Goal: Information Seeking & Learning: Learn about a topic

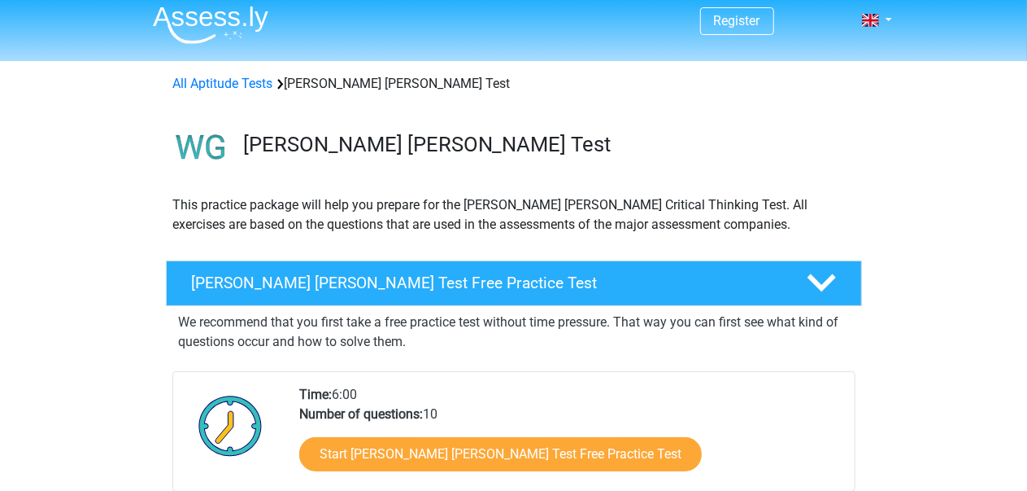
scroll to position [8, 0]
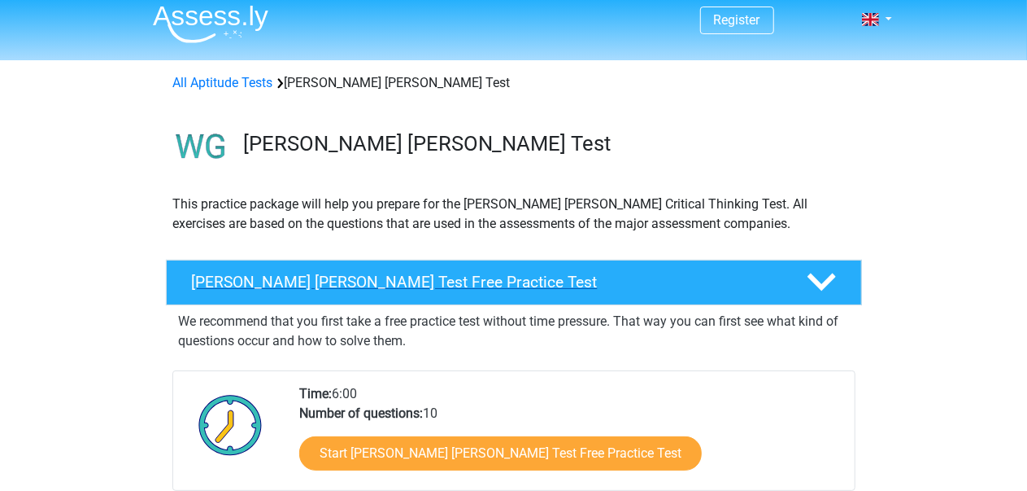
click at [813, 284] on icon at bounding box center [822, 282] width 28 height 28
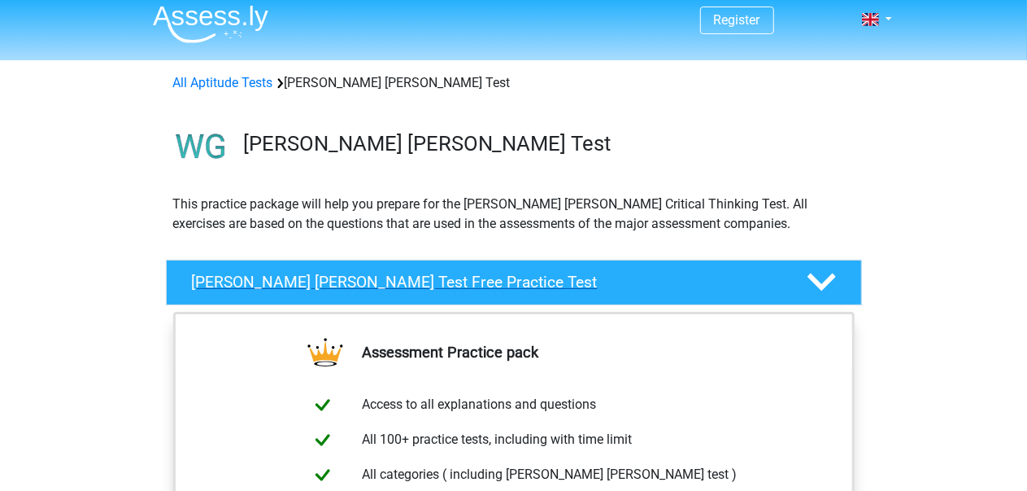
click at [812, 282] on icon at bounding box center [822, 282] width 28 height 28
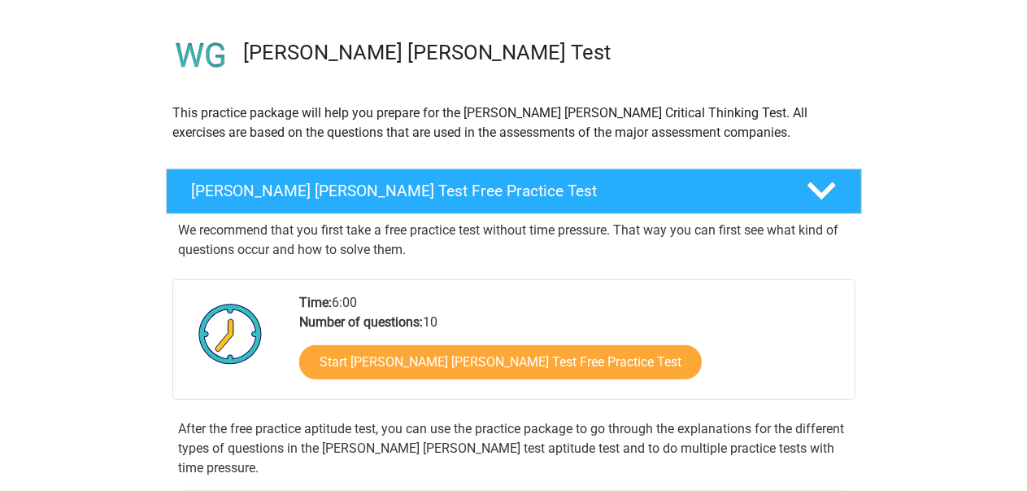
scroll to position [111, 0]
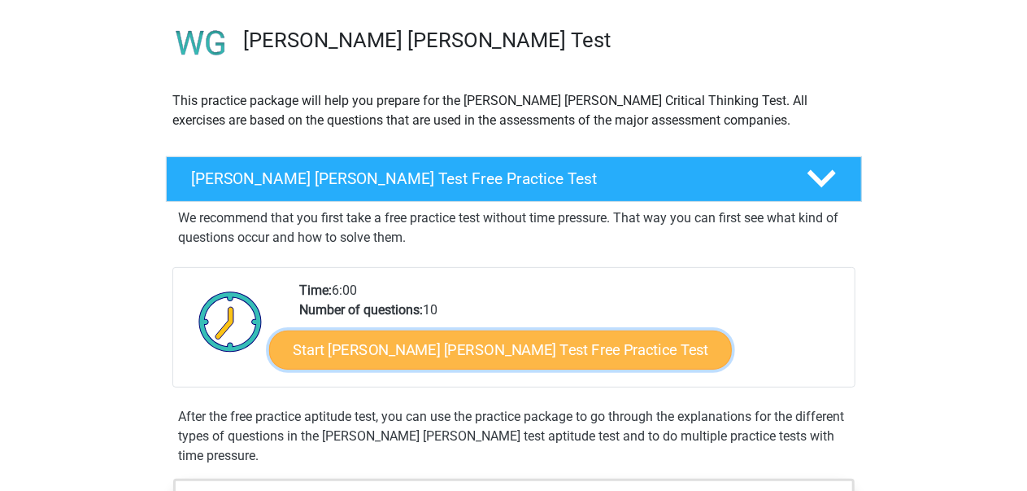
click at [395, 341] on link "Start Watson Glaser Test Free Practice Test" at bounding box center [500, 349] width 463 height 39
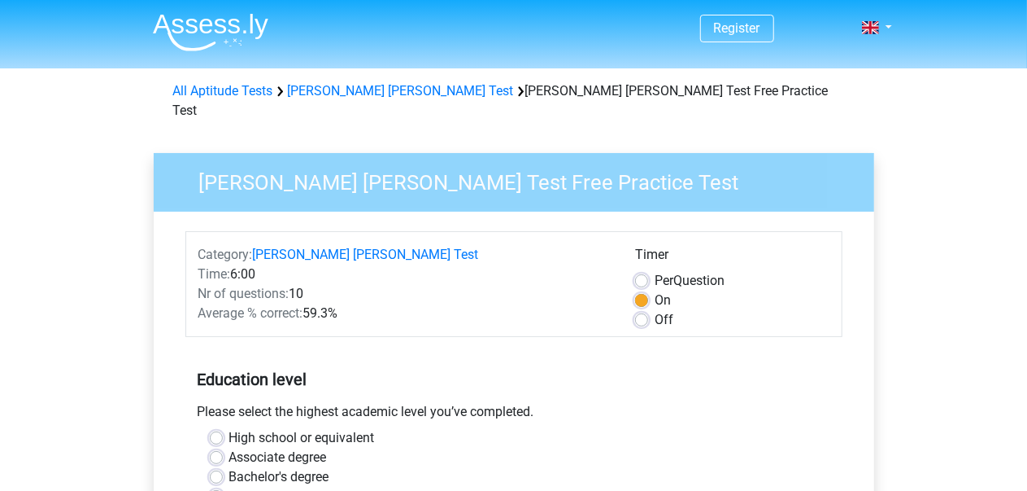
click at [655, 310] on label "Off" at bounding box center [664, 320] width 19 height 20
click at [643, 310] on input "Off" at bounding box center [641, 318] width 13 height 16
radio input "true"
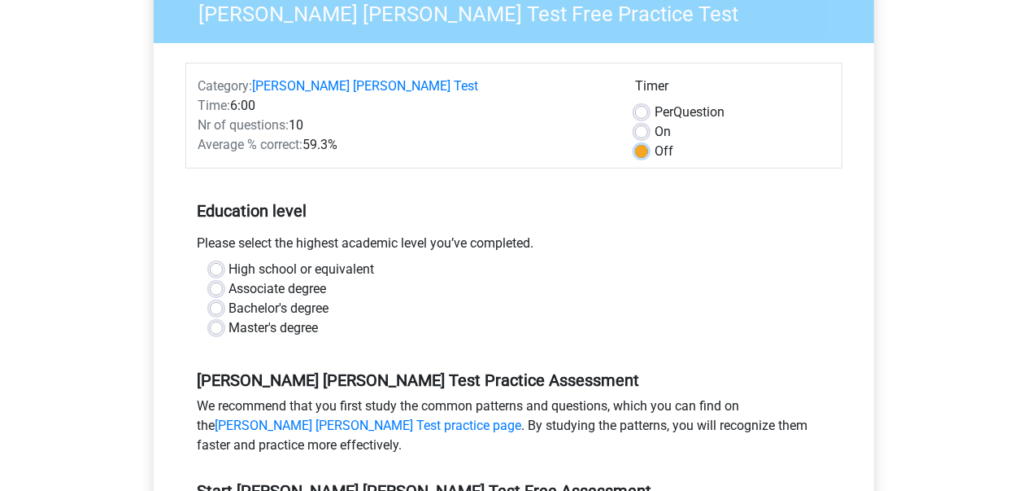
scroll to position [169, 0]
click at [281, 298] on label "Bachelor's degree" at bounding box center [279, 308] width 100 height 20
click at [223, 298] on input "Bachelor's degree" at bounding box center [216, 306] width 13 height 16
radio input "true"
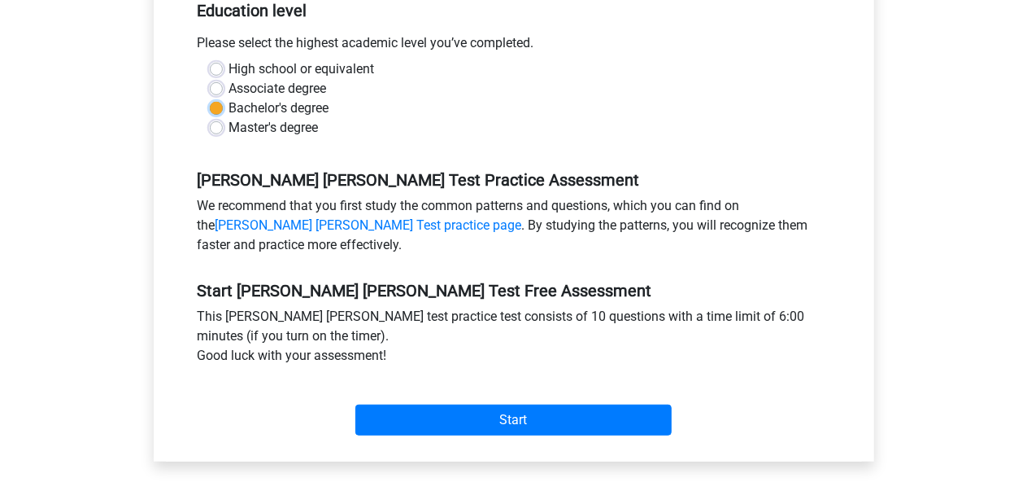
scroll to position [412, 0]
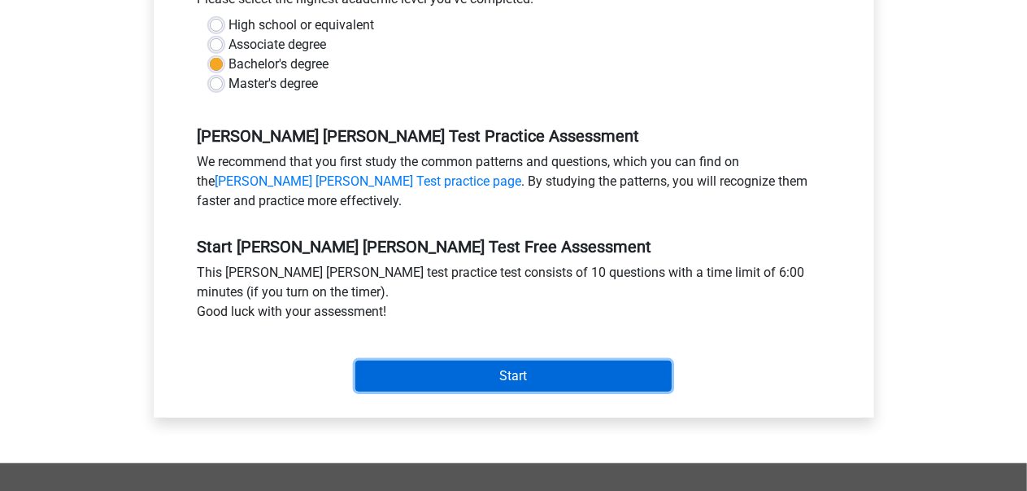
click at [503, 360] on input "Start" at bounding box center [513, 375] width 316 height 31
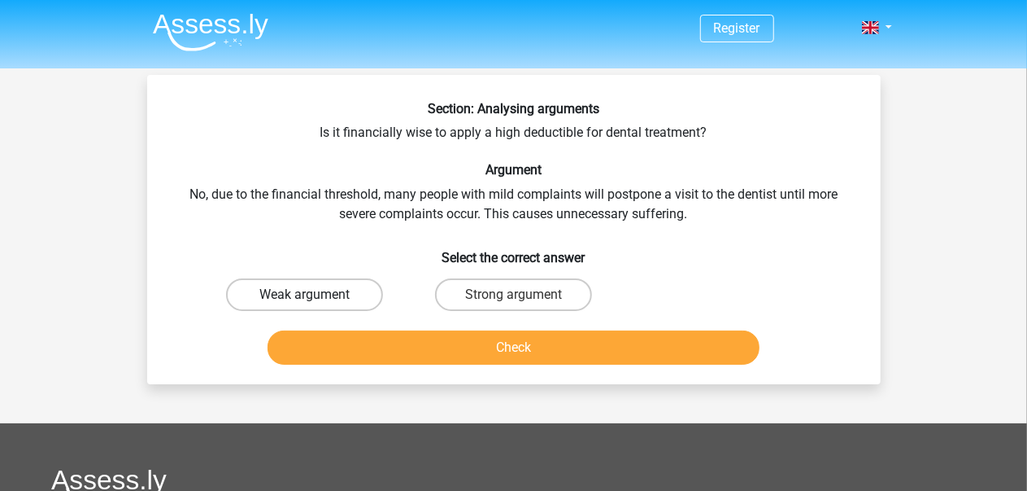
click at [286, 294] on label "Weak argument" at bounding box center [304, 294] width 157 height 33
click at [304, 294] on input "Weak argument" at bounding box center [309, 299] width 11 height 11
radio input "true"
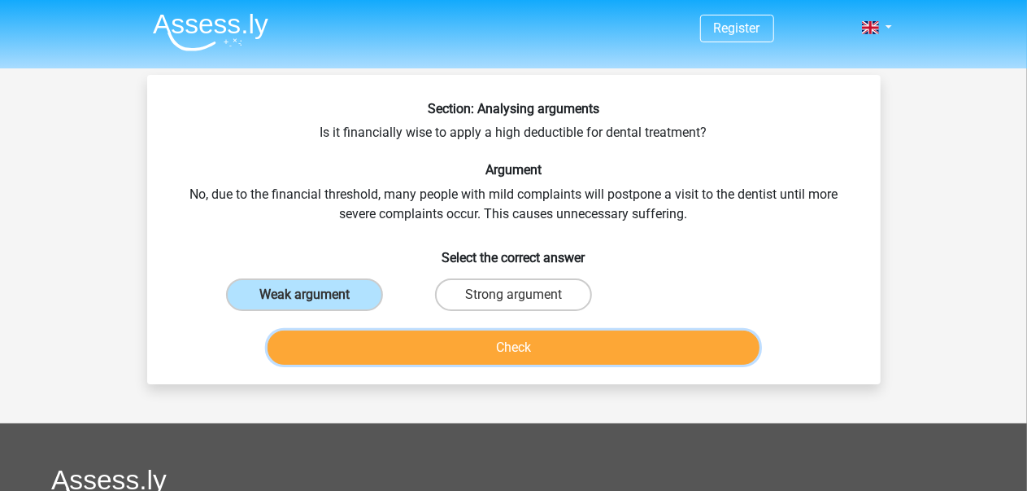
click at [521, 353] on button "Check" at bounding box center [514, 347] width 492 height 34
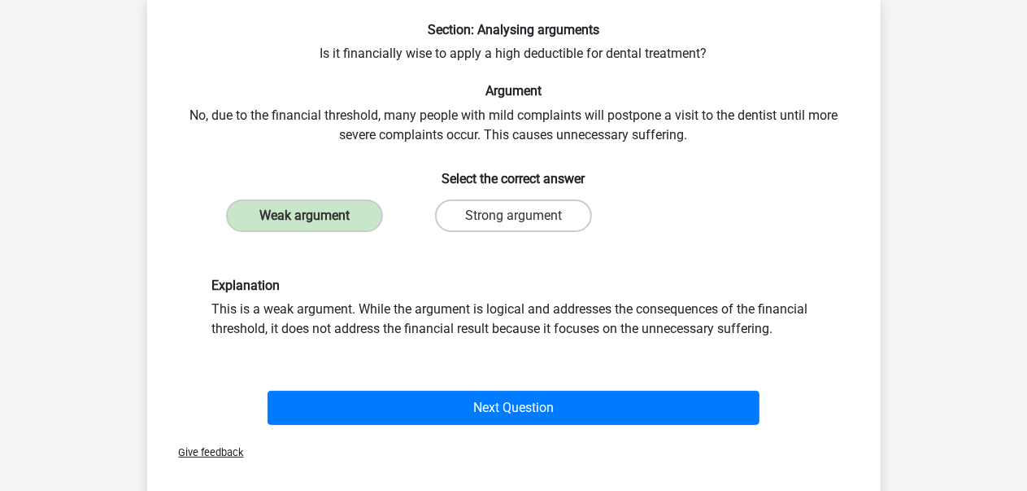
scroll to position [81, 0]
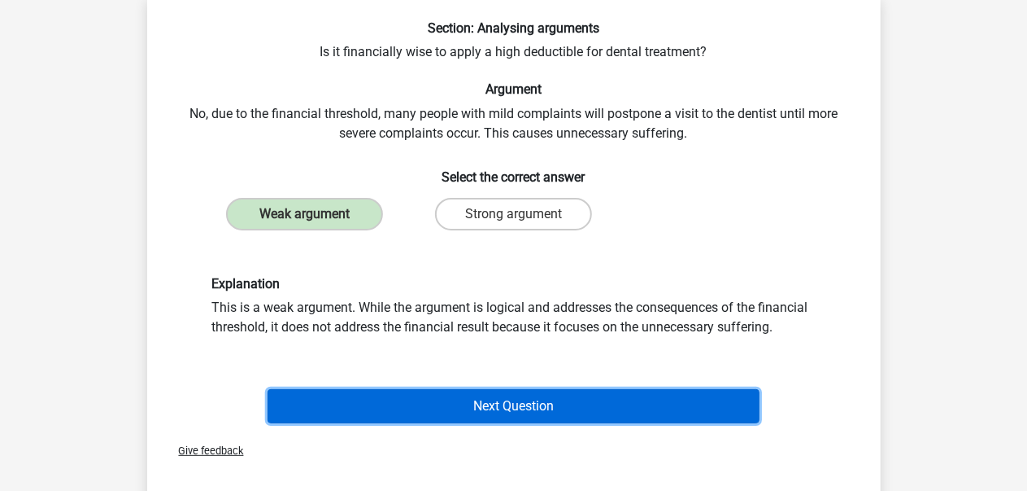
click at [526, 413] on button "Next Question" at bounding box center [514, 406] width 492 height 34
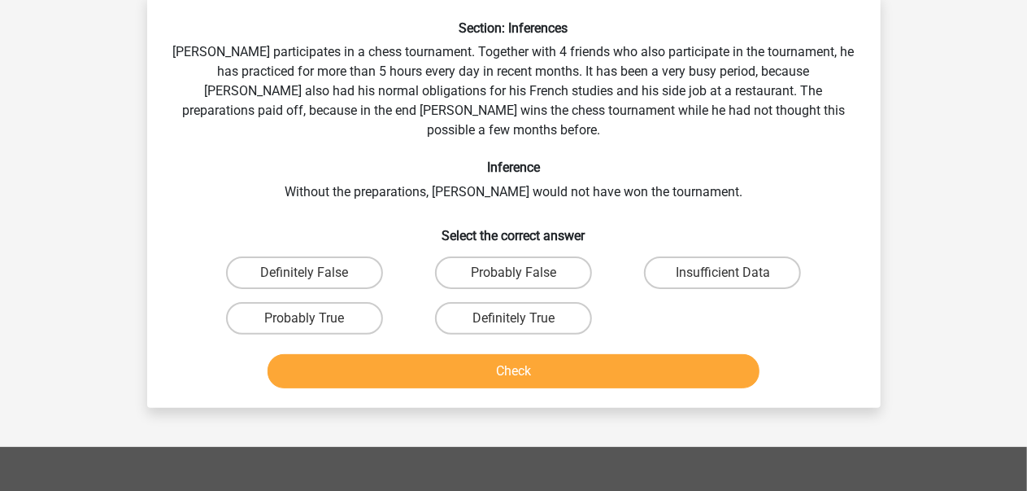
scroll to position [75, 0]
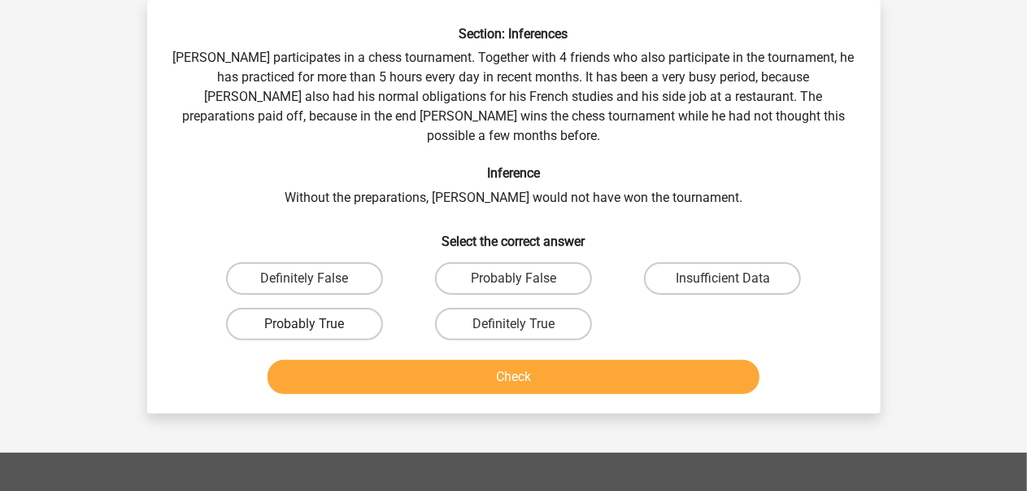
click at [296, 308] on label "Probably True" at bounding box center [304, 324] width 157 height 33
click at [304, 324] on input "Probably True" at bounding box center [309, 329] width 11 height 11
radio input "true"
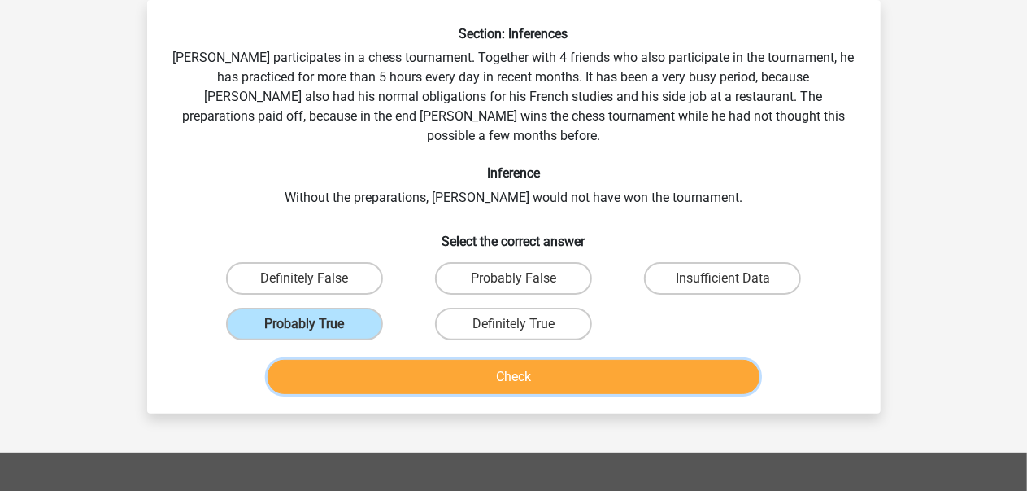
click at [373, 360] on button "Check" at bounding box center [514, 377] width 492 height 34
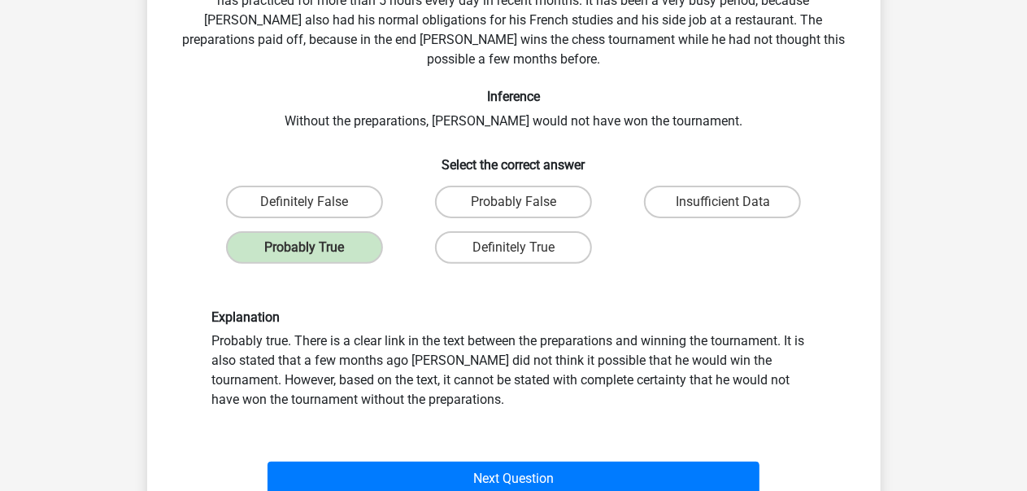
scroll to position [150, 0]
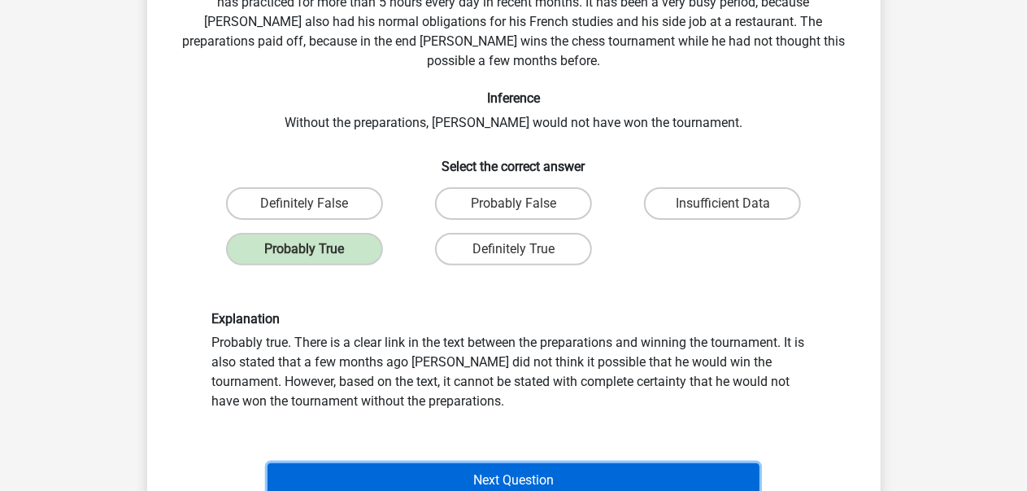
click at [546, 463] on button "Next Question" at bounding box center [514, 480] width 492 height 34
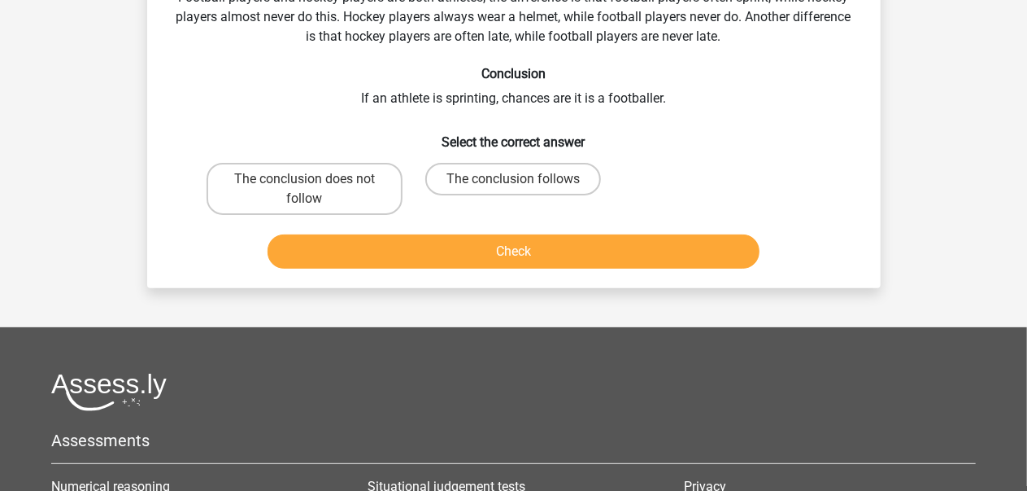
scroll to position [0, 0]
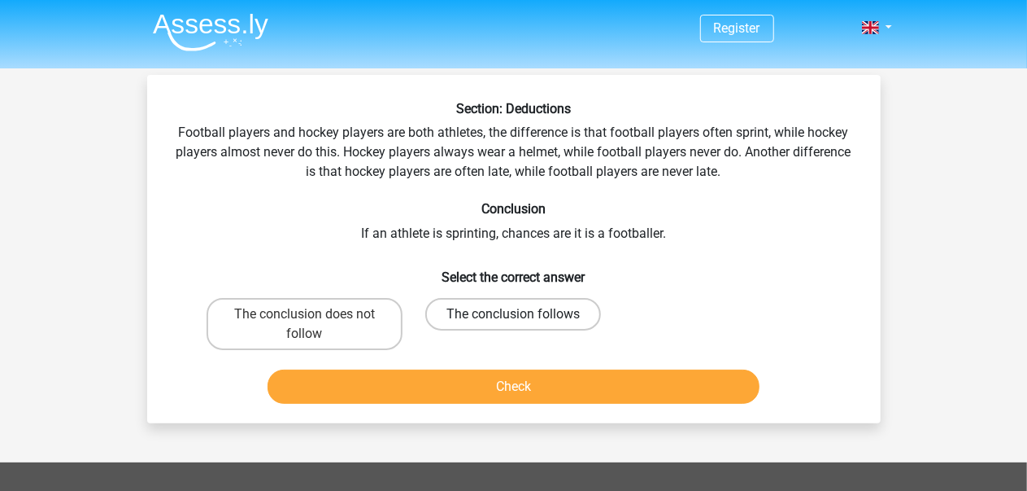
click at [507, 318] on label "The conclusion follows" at bounding box center [513, 314] width 176 height 33
click at [513, 318] on input "The conclusion follows" at bounding box center [518, 319] width 11 height 11
radio input "true"
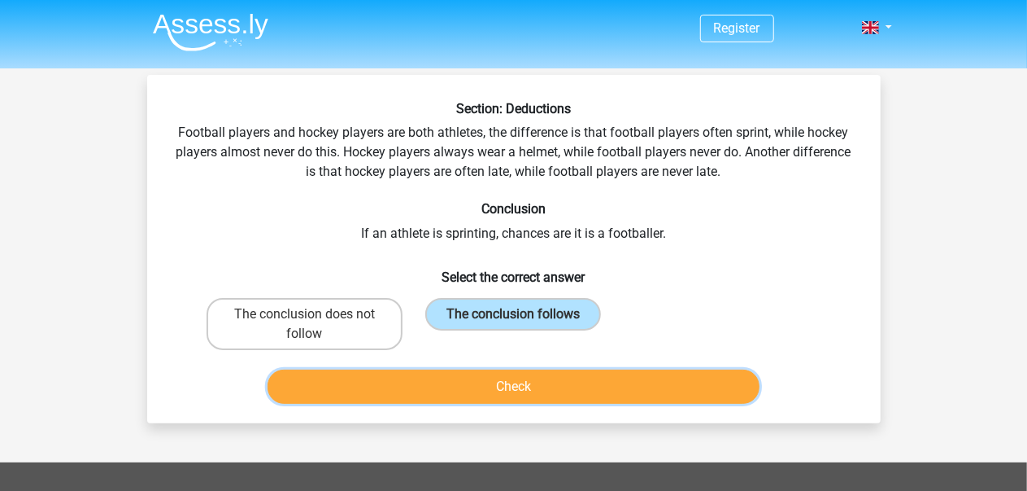
click at [553, 380] on button "Check" at bounding box center [514, 386] width 492 height 34
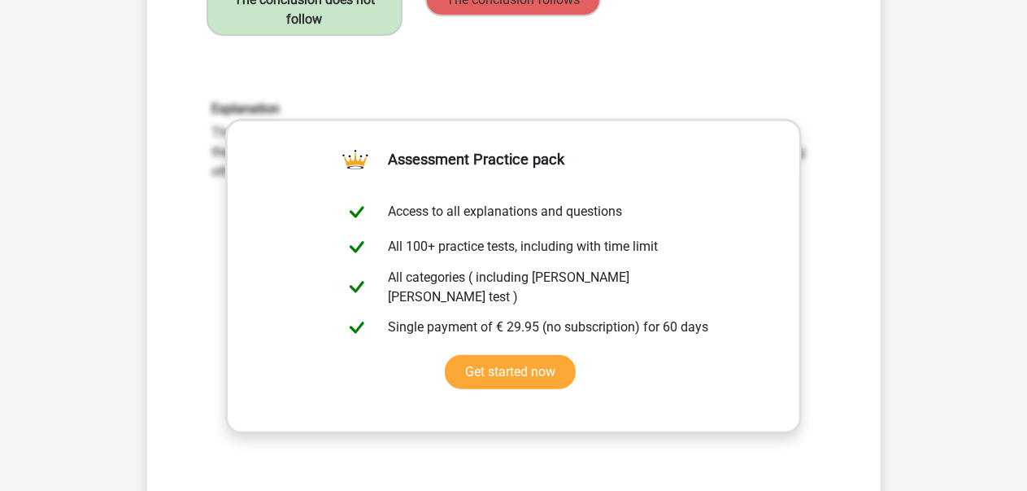
scroll to position [242, 0]
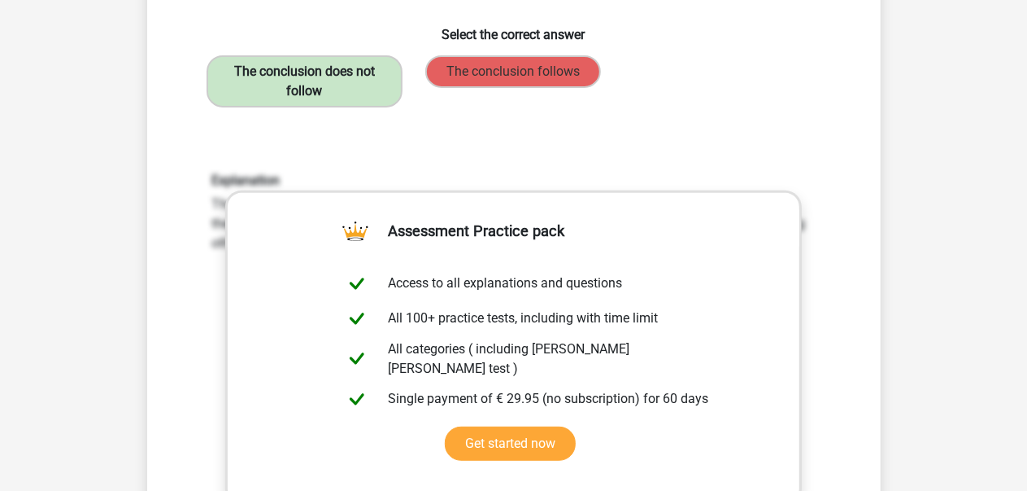
click at [321, 94] on label "The conclusion does not follow" at bounding box center [305, 81] width 196 height 52
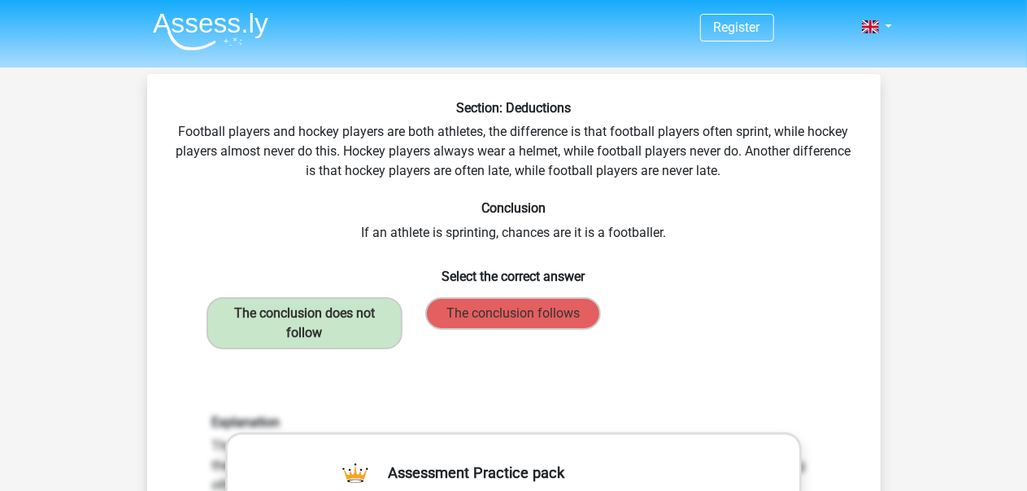
scroll to position [2, 0]
click at [888, 25] on link at bounding box center [872, 26] width 33 height 20
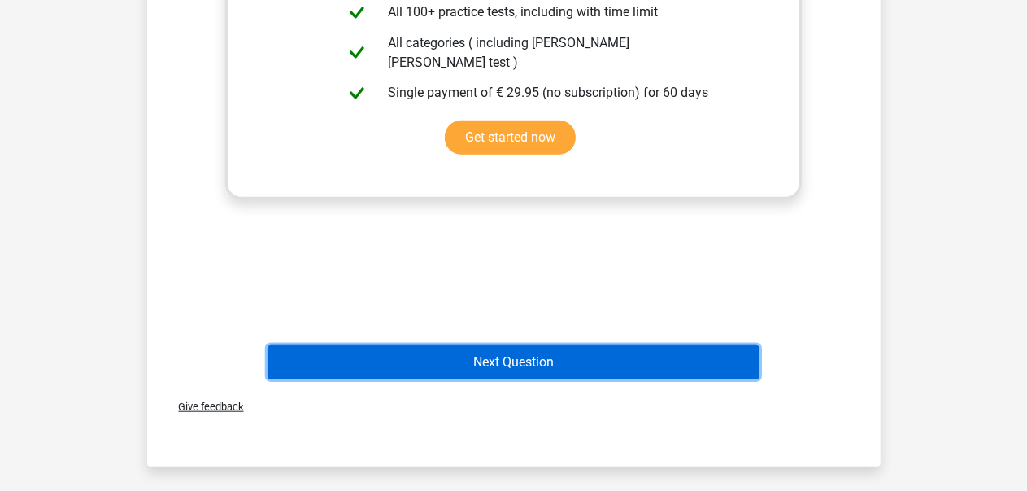
click at [596, 357] on button "Next Question" at bounding box center [514, 362] width 492 height 34
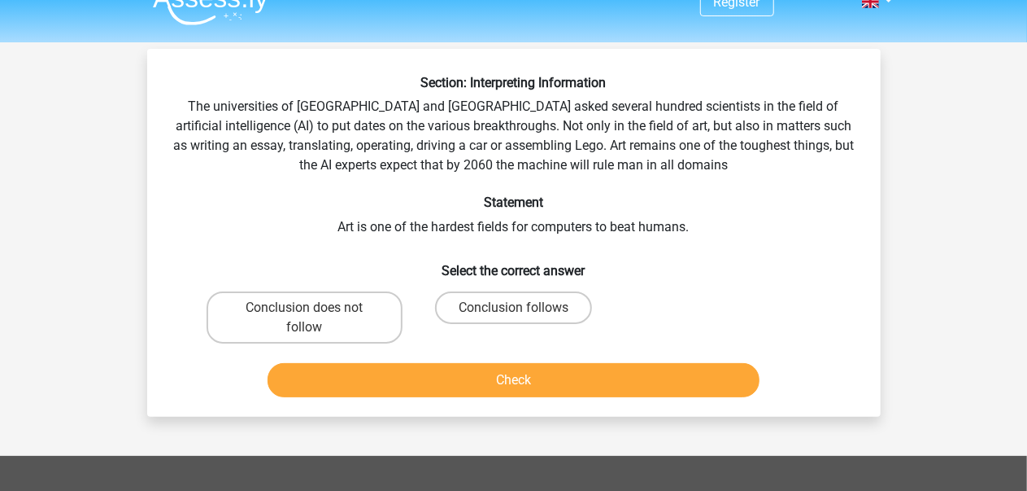
scroll to position [18, 0]
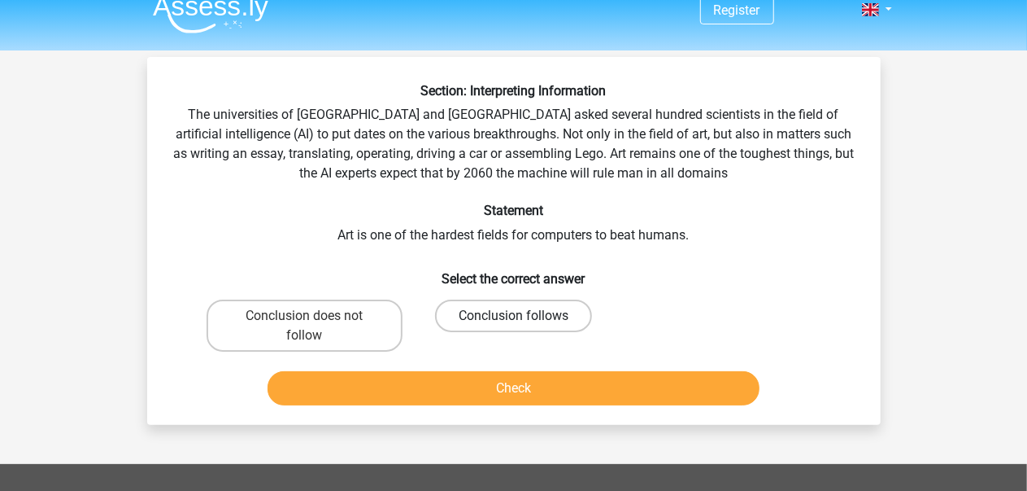
click at [540, 318] on label "Conclusion follows" at bounding box center [513, 315] width 157 height 33
click at [524, 318] on input "Conclusion follows" at bounding box center [518, 321] width 11 height 11
radio input "true"
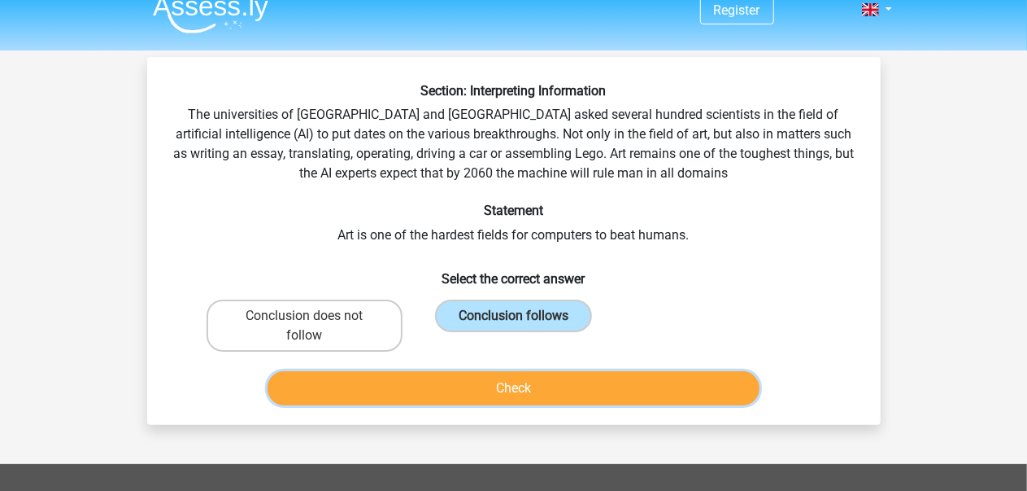
click at [542, 388] on button "Check" at bounding box center [514, 388] width 492 height 34
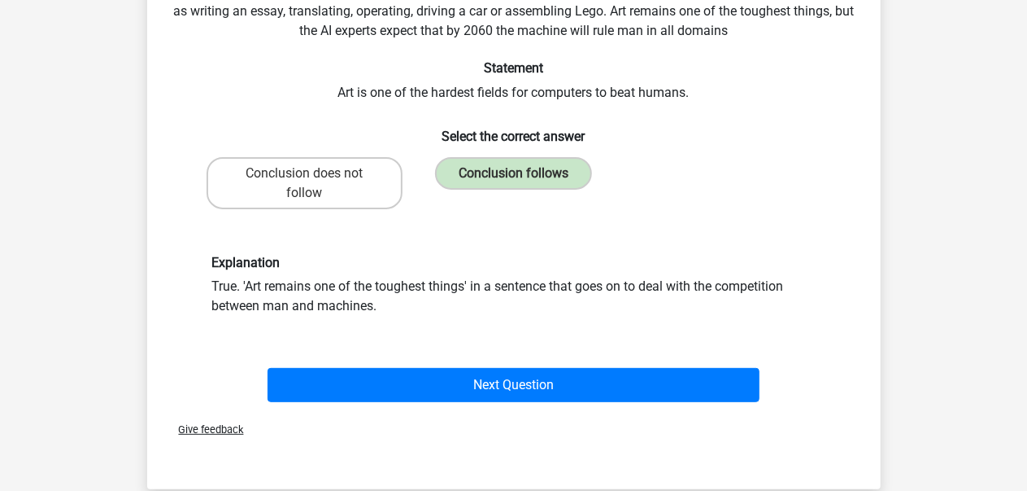
scroll to position [159, 0]
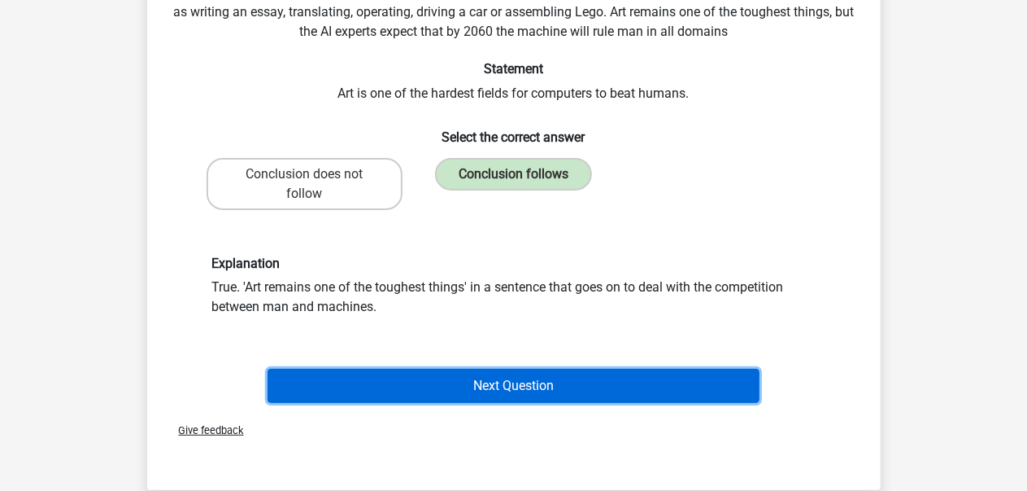
click at [630, 382] on button "Next Question" at bounding box center [514, 386] width 492 height 34
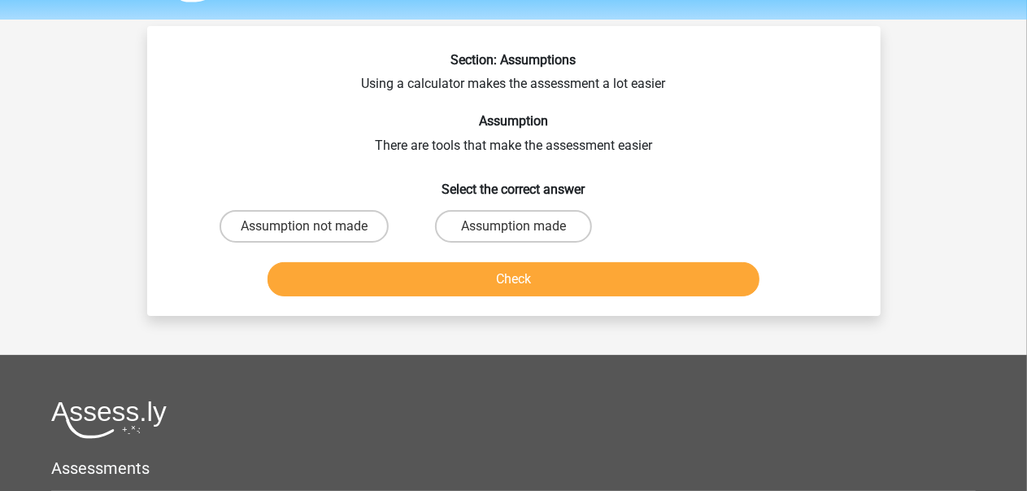
scroll to position [0, 0]
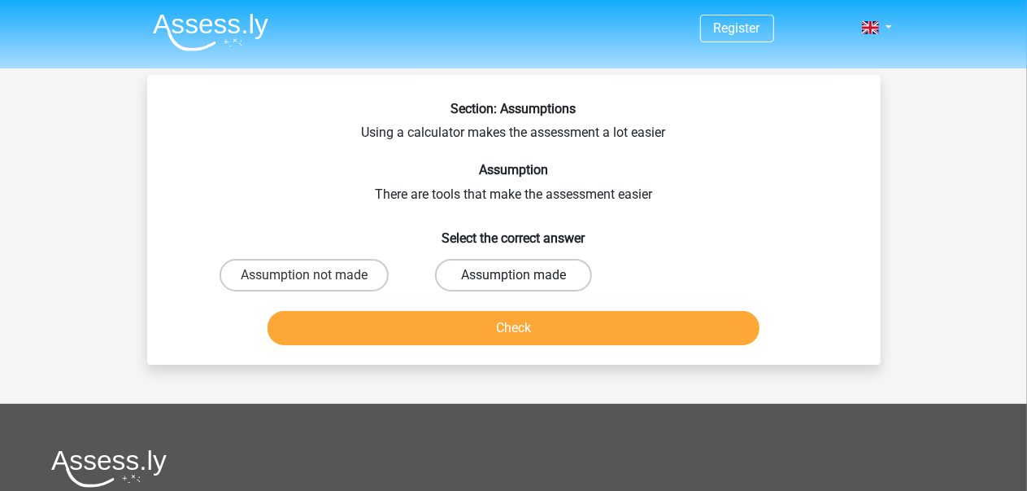
click at [539, 277] on label "Assumption made" at bounding box center [513, 275] width 157 height 33
click at [524, 277] on input "Assumption made" at bounding box center [518, 280] width 11 height 11
radio input "true"
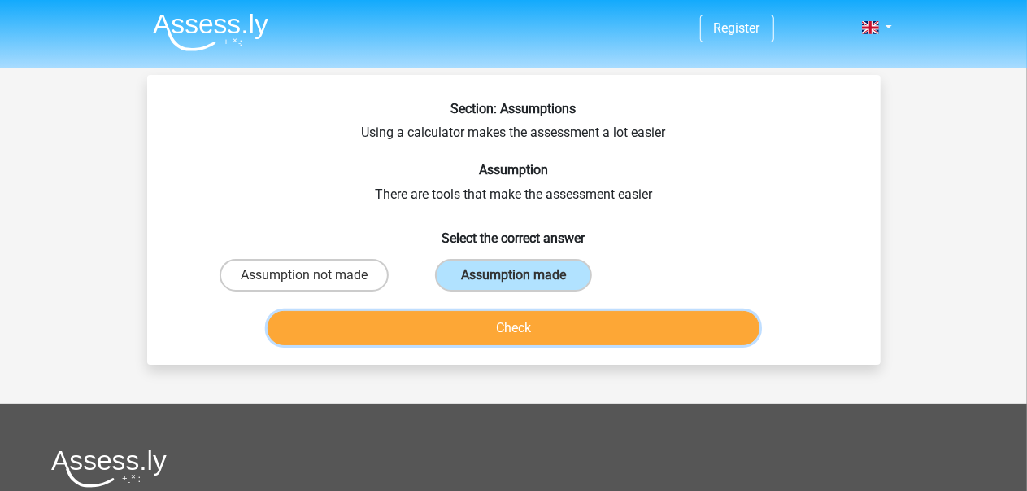
click at [599, 327] on button "Check" at bounding box center [514, 328] width 492 height 34
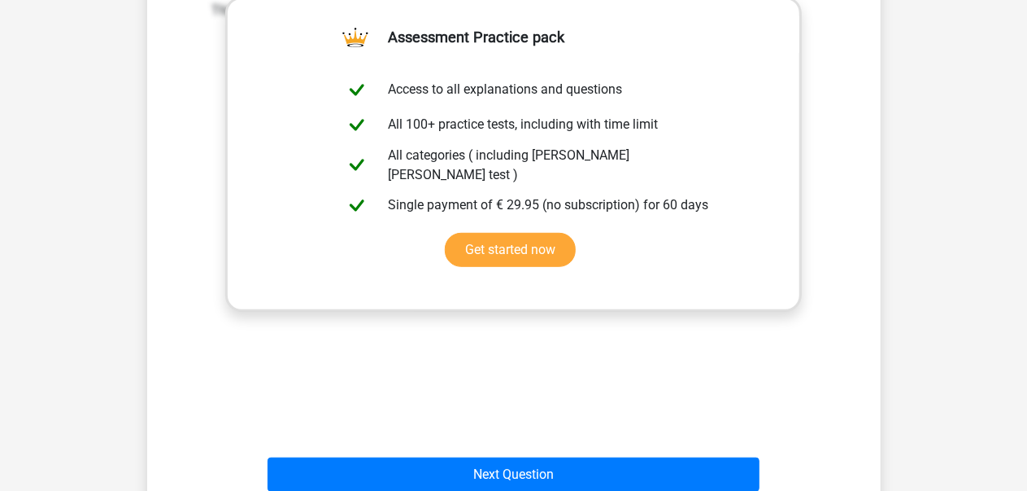
scroll to position [376, 0]
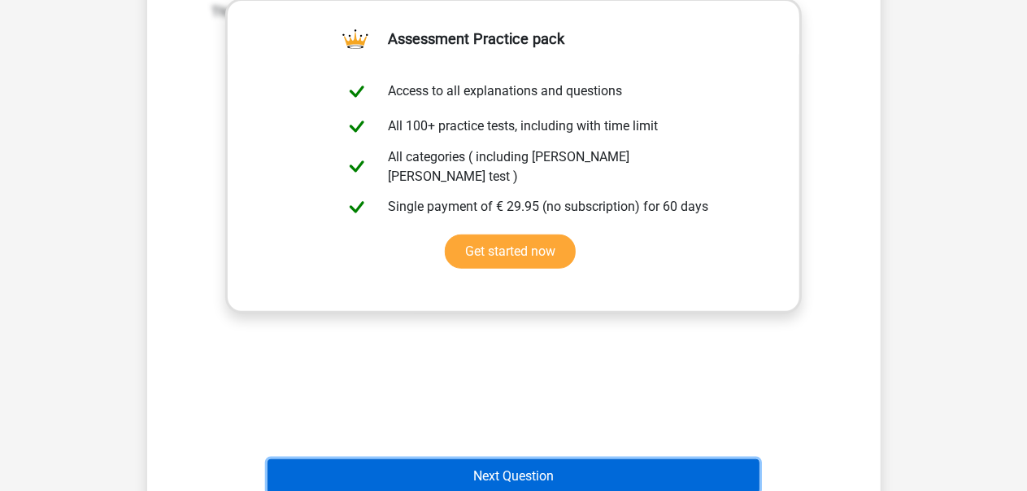
click at [539, 466] on button "Next Question" at bounding box center [514, 476] width 492 height 34
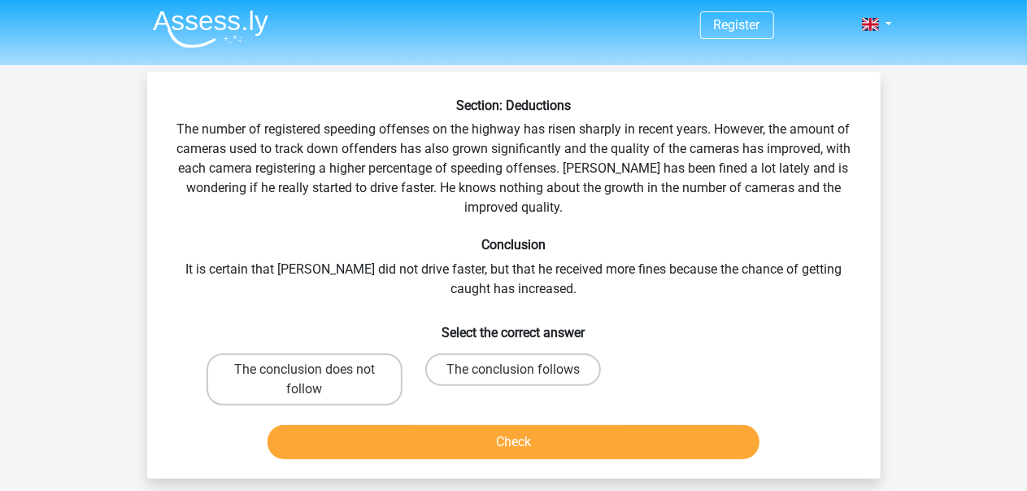
scroll to position [0, 0]
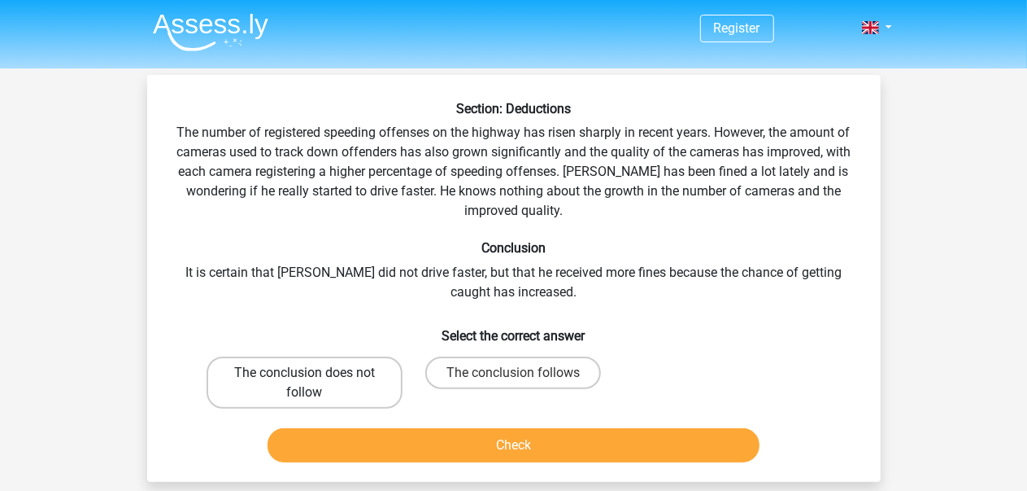
click at [324, 383] on label "The conclusion does not follow" at bounding box center [305, 382] width 196 height 52
click at [315, 383] on input "The conclusion does not follow" at bounding box center [309, 378] width 11 height 11
radio input "true"
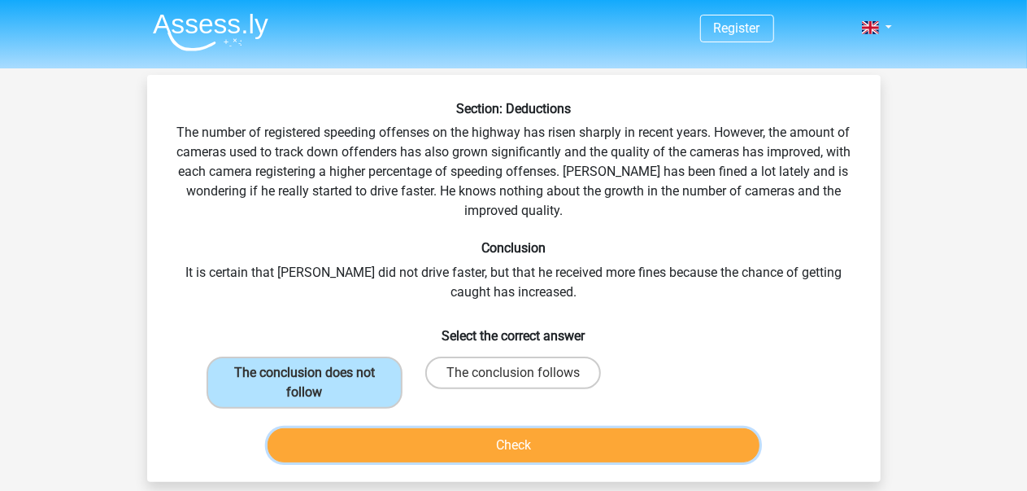
click at [519, 448] on button "Check" at bounding box center [514, 445] width 492 height 34
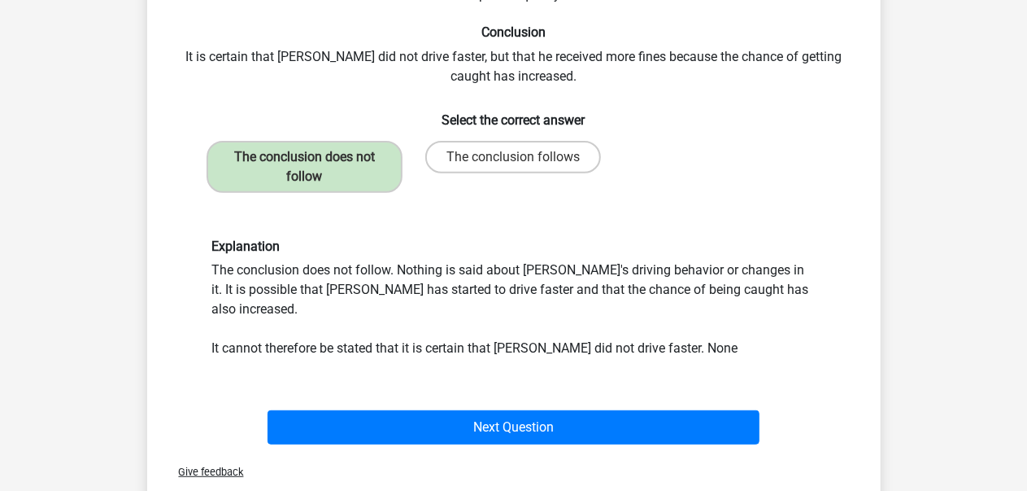
scroll to position [216, 0]
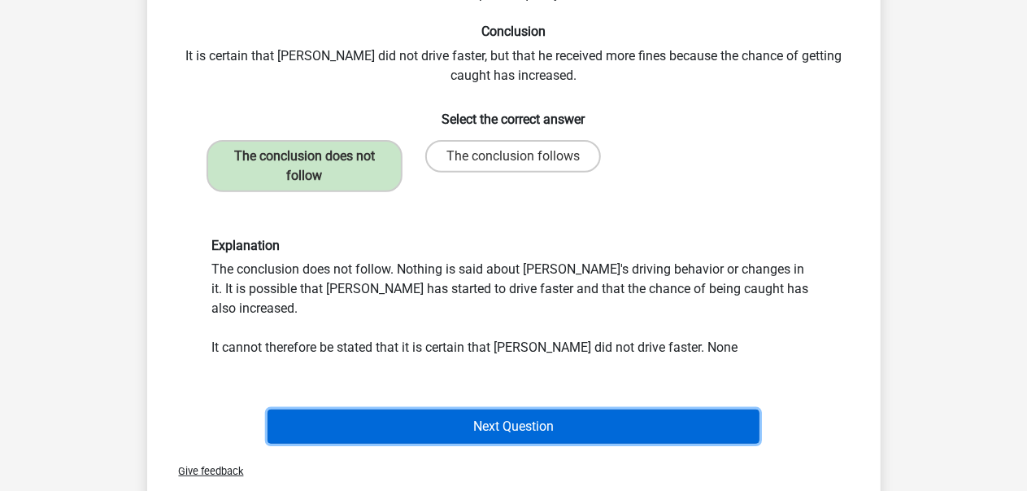
click at [521, 411] on button "Next Question" at bounding box center [514, 426] width 492 height 34
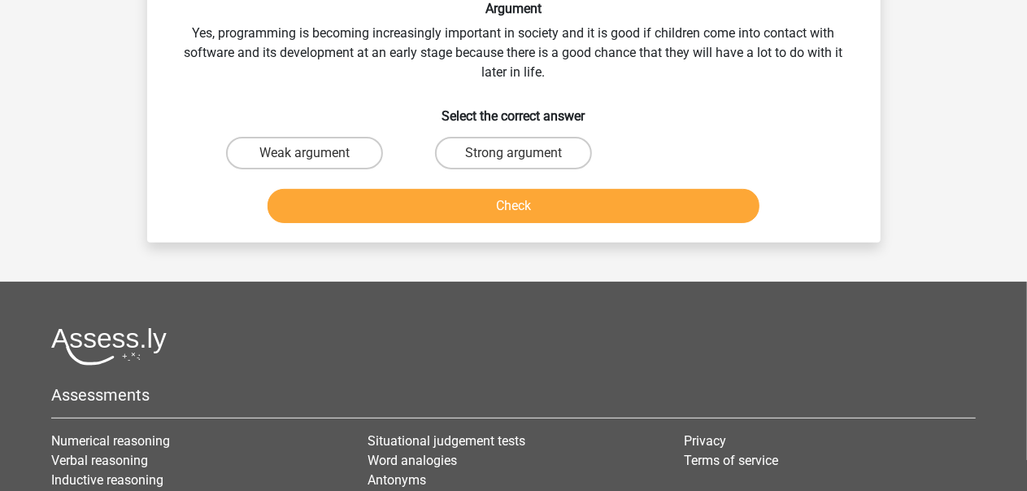
scroll to position [75, 0]
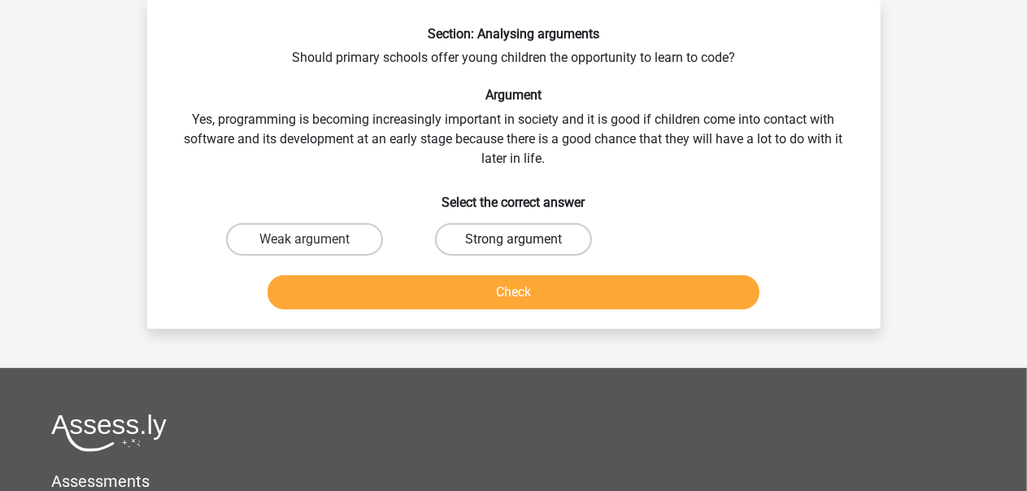
click at [534, 243] on label "Strong argument" at bounding box center [513, 239] width 157 height 33
click at [524, 243] on input "Strong argument" at bounding box center [518, 244] width 11 height 11
radio input "true"
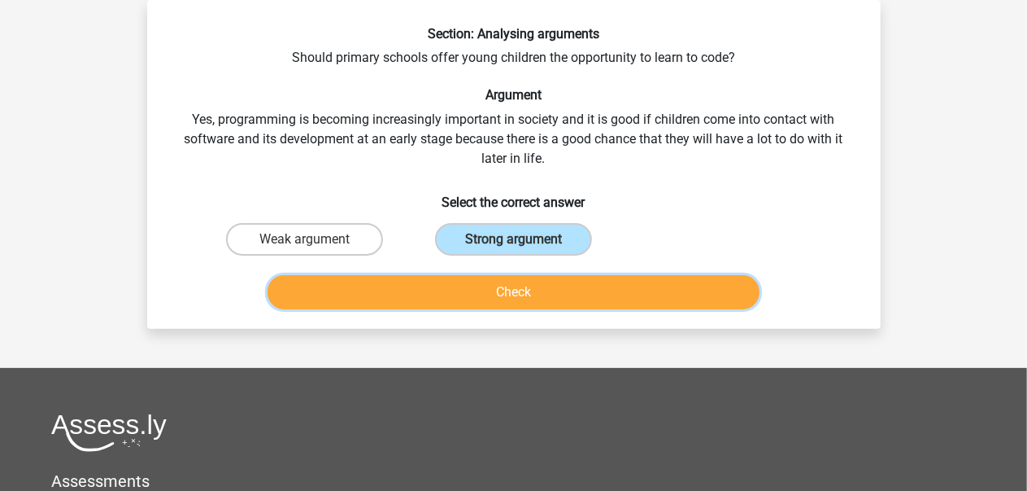
click at [589, 286] on button "Check" at bounding box center [514, 292] width 492 height 34
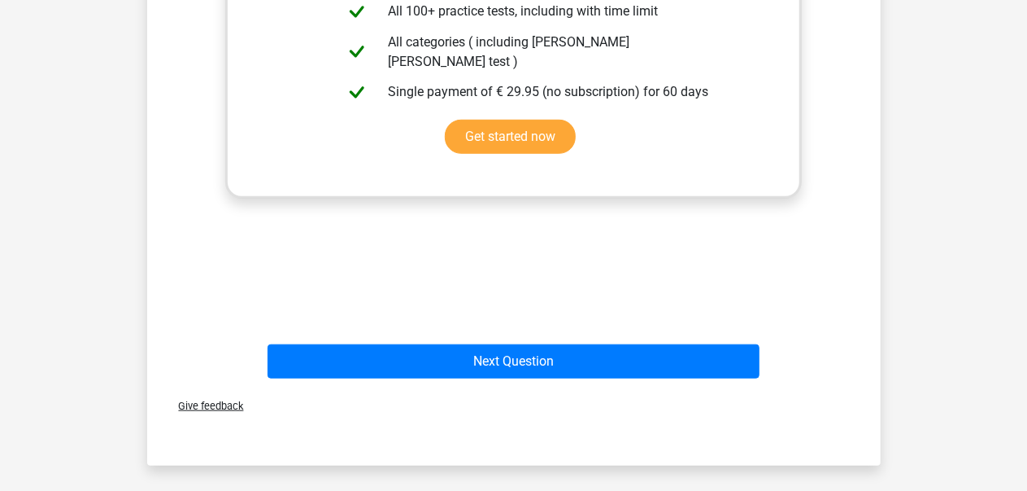
scroll to position [594, 0]
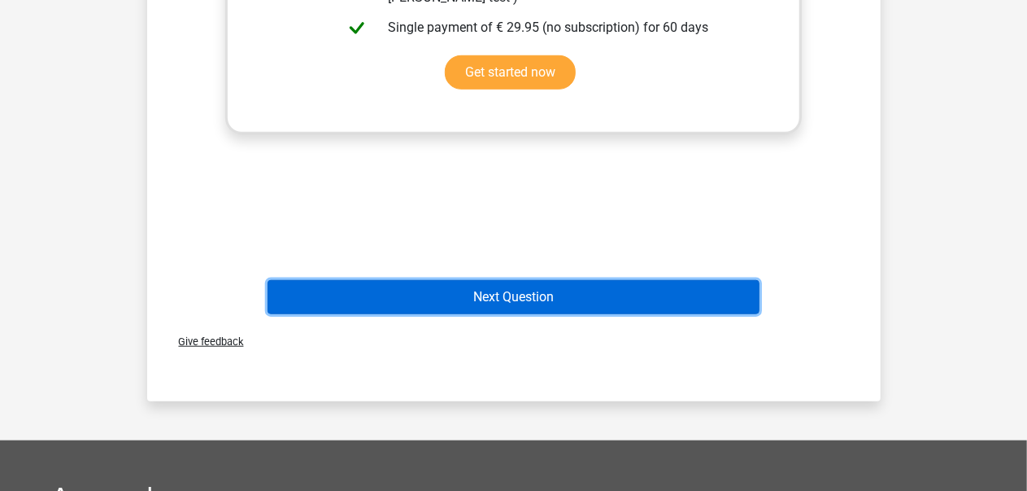
click at [535, 297] on button "Next Question" at bounding box center [514, 297] width 492 height 34
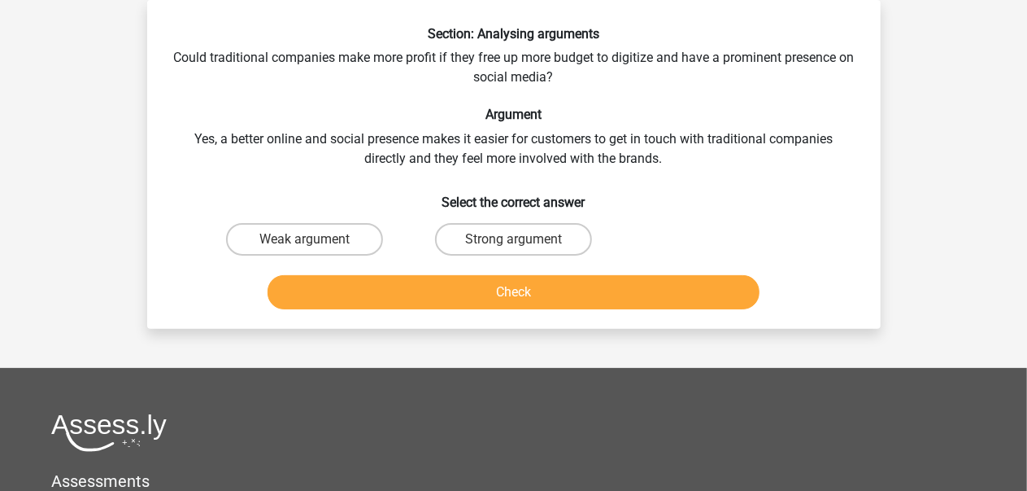
scroll to position [0, 0]
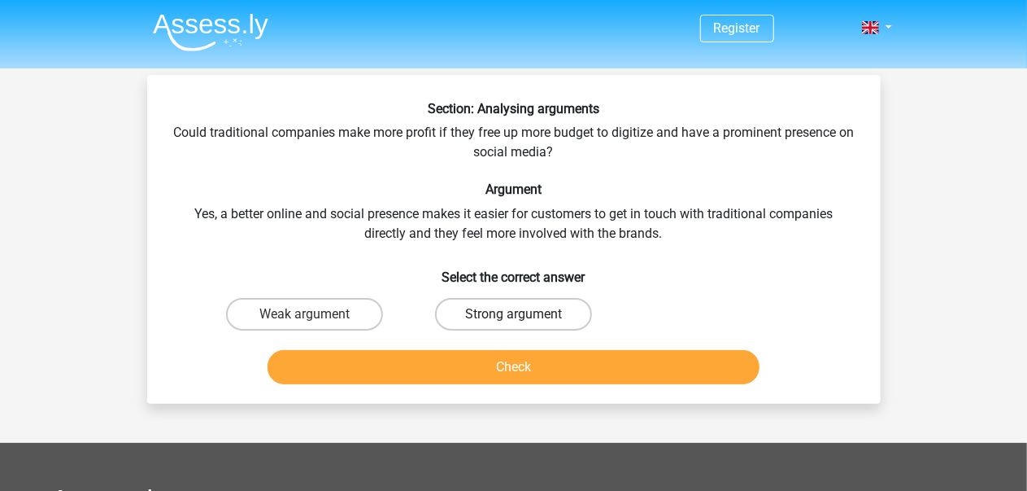
click at [542, 317] on label "Strong argument" at bounding box center [513, 314] width 157 height 33
click at [524, 317] on input "Strong argument" at bounding box center [518, 319] width 11 height 11
radio input "true"
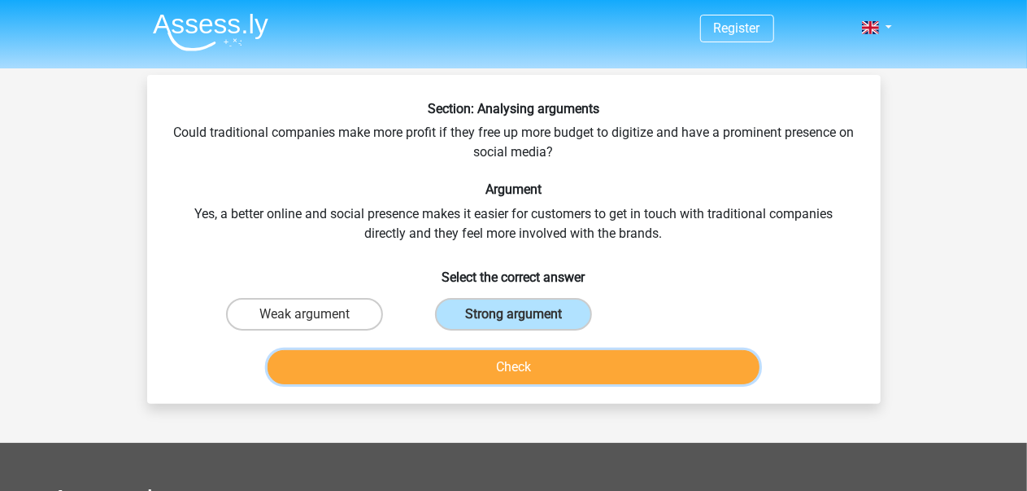
click at [547, 364] on button "Check" at bounding box center [514, 367] width 492 height 34
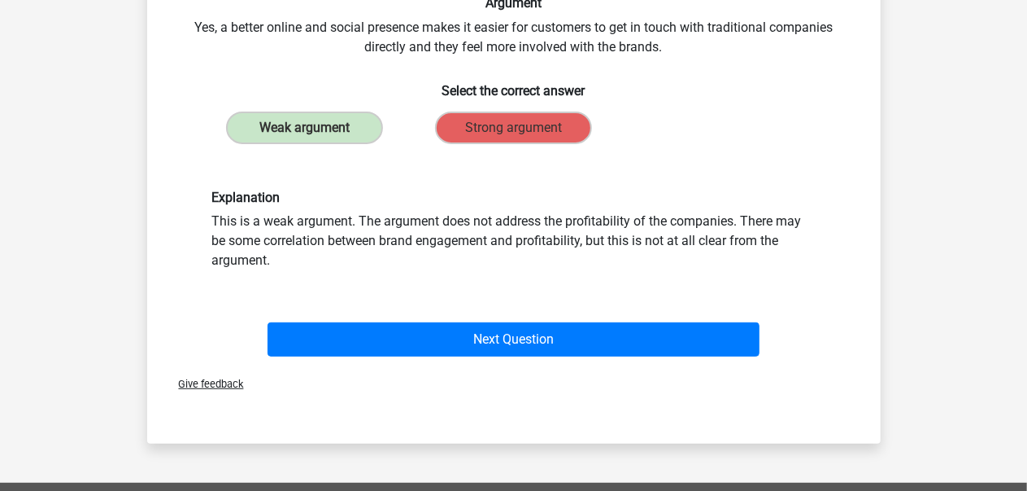
scroll to position [185, 0]
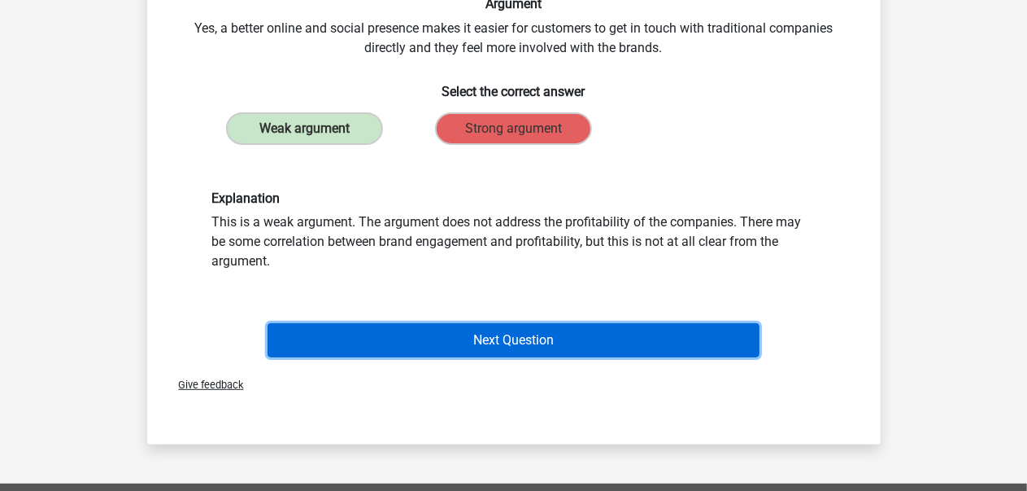
click at [545, 350] on button "Next Question" at bounding box center [514, 340] width 492 height 34
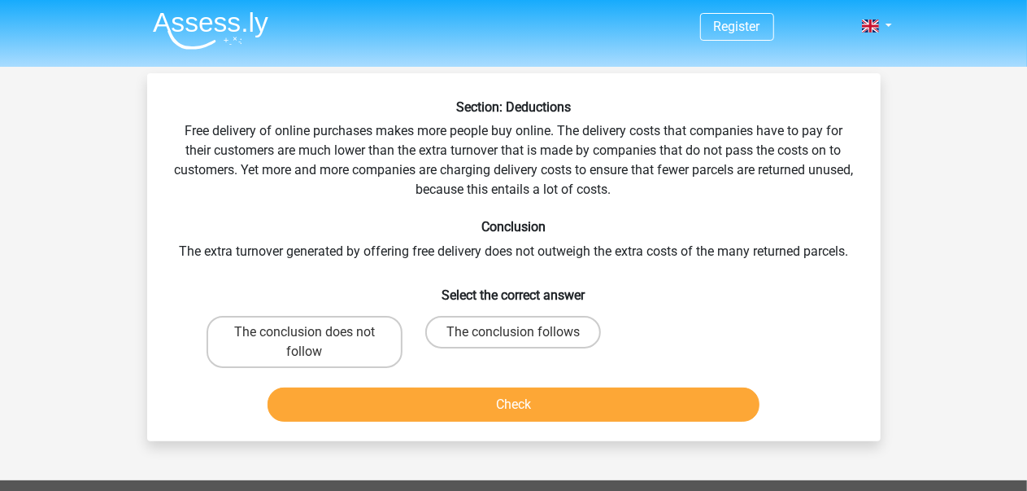
scroll to position [2, 0]
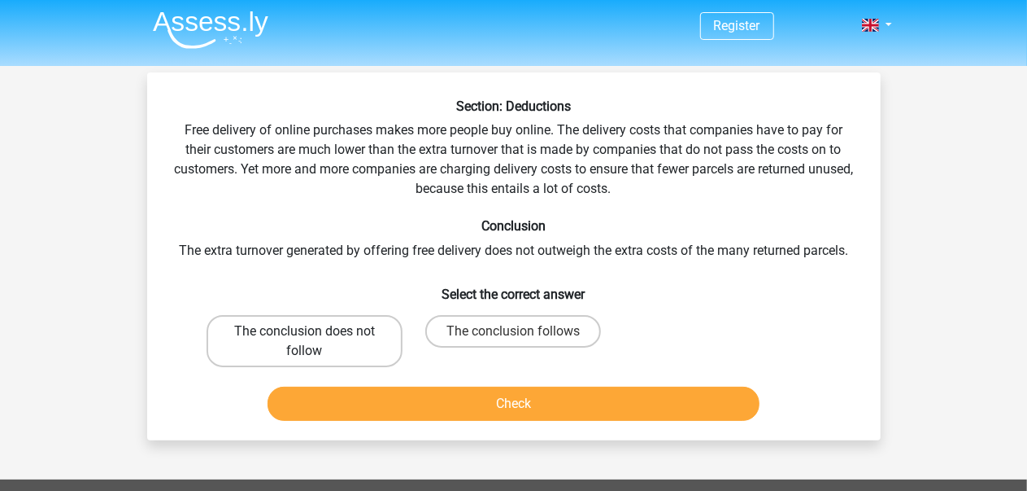
click at [296, 353] on label "The conclusion does not follow" at bounding box center [305, 341] width 196 height 52
click at [304, 342] on input "The conclusion does not follow" at bounding box center [309, 336] width 11 height 11
radio input "true"
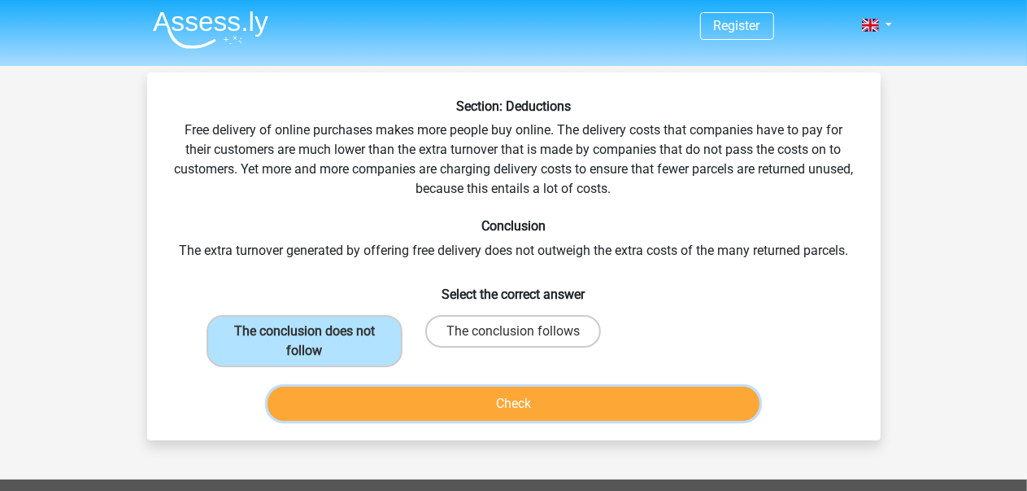
click at [521, 395] on button "Check" at bounding box center [514, 403] width 492 height 34
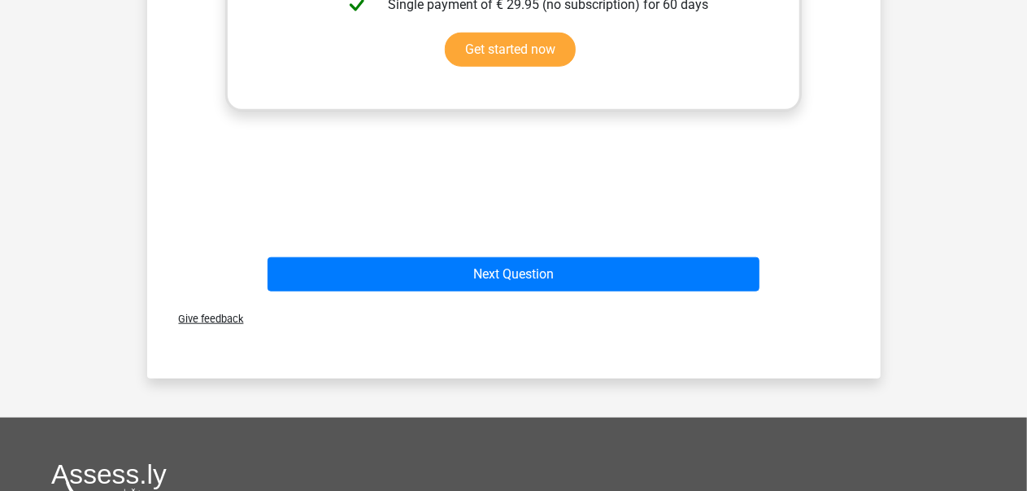
scroll to position [655, 0]
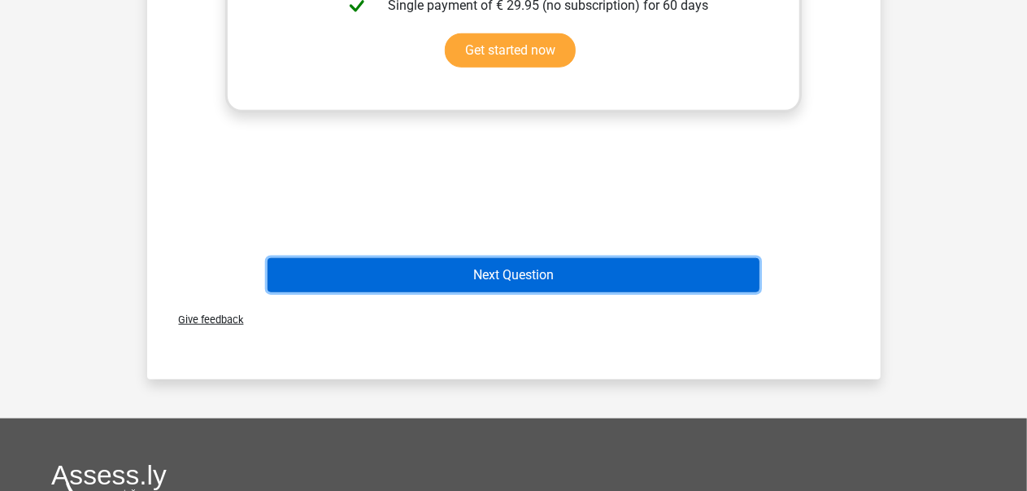
click at [501, 284] on button "Next Question" at bounding box center [514, 275] width 492 height 34
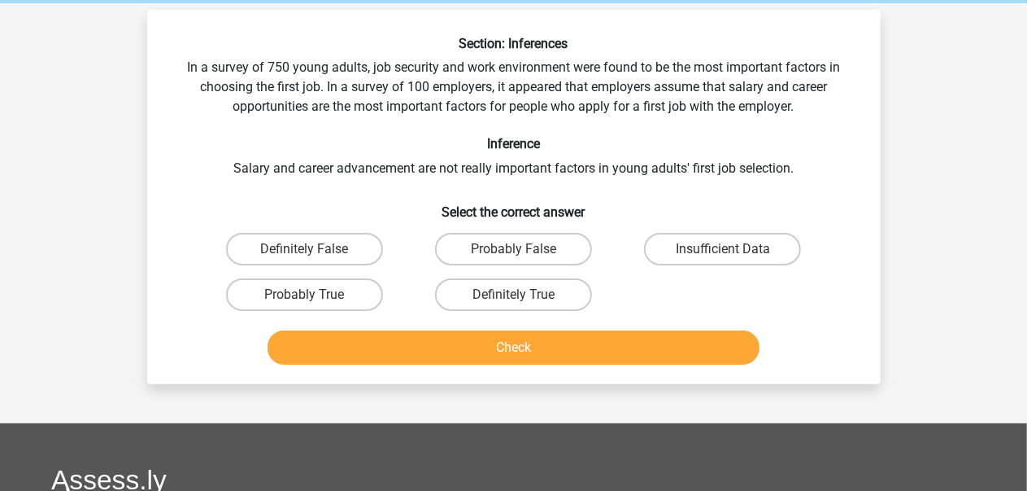
scroll to position [65, 0]
click at [730, 244] on label "Insufficient Data" at bounding box center [722, 249] width 157 height 33
click at [730, 249] on input "Insufficient Data" at bounding box center [728, 254] width 11 height 11
radio input "true"
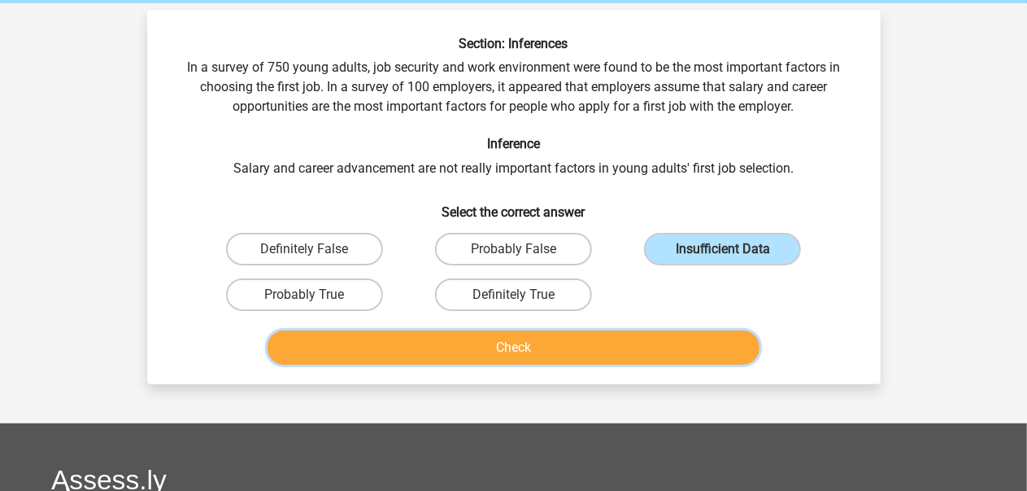
click at [587, 357] on button "Check" at bounding box center [514, 347] width 492 height 34
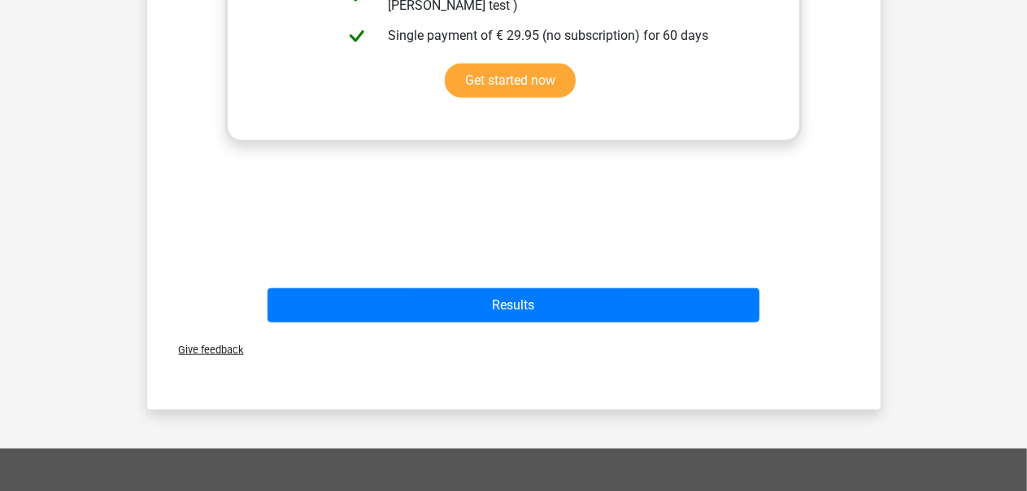
scroll to position [630, 0]
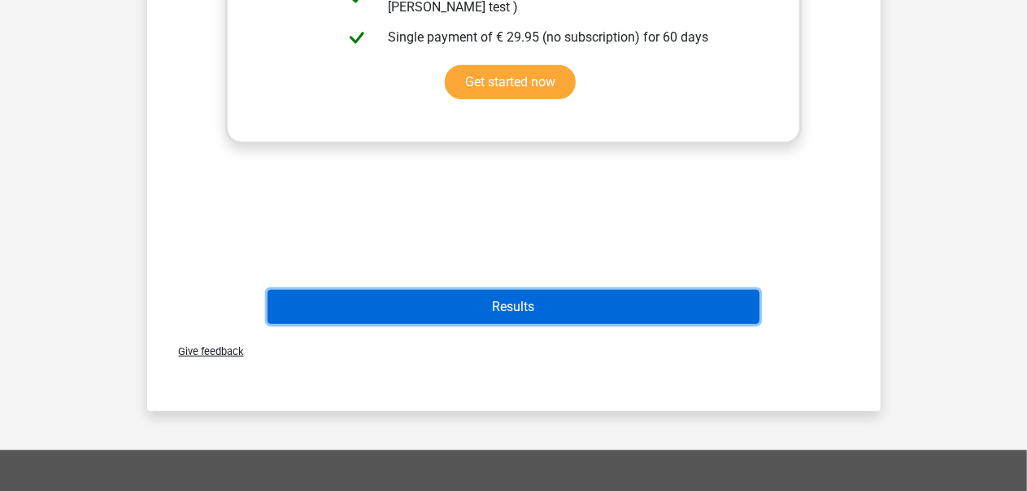
click at [543, 313] on button "Results" at bounding box center [514, 307] width 492 height 34
